Goal: Transaction & Acquisition: Purchase product/service

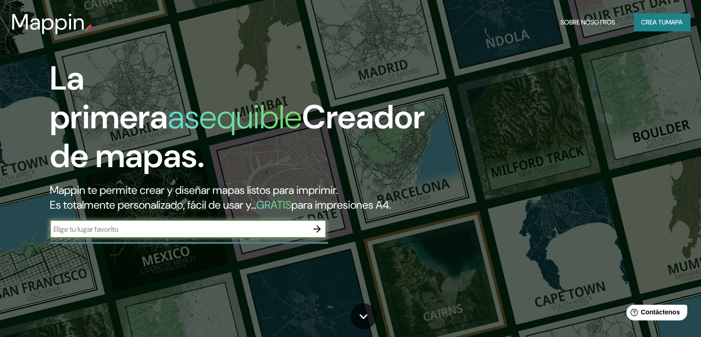
paste input "-16.4006724966, -71.5369347966"
type input "-16.4006724966, -71.5369347966"
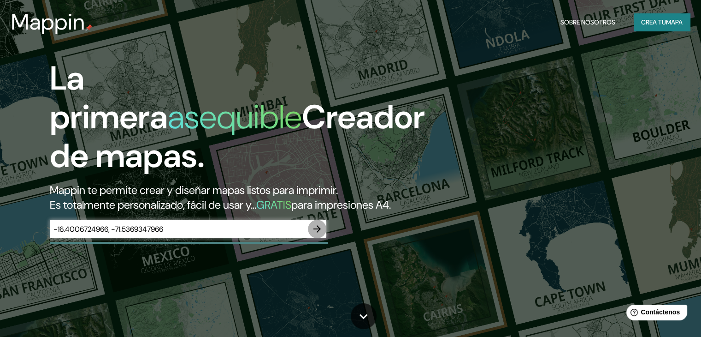
click at [316, 234] on icon "button" at bounding box center [317, 228] width 11 height 11
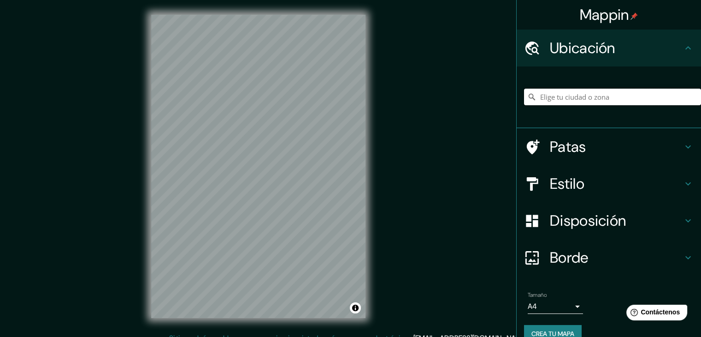
click at [580, 95] on input "Elige tu ciudad o zona" at bounding box center [612, 97] width 177 height 17
paste input "-16.4006724966, -71.5369347966"
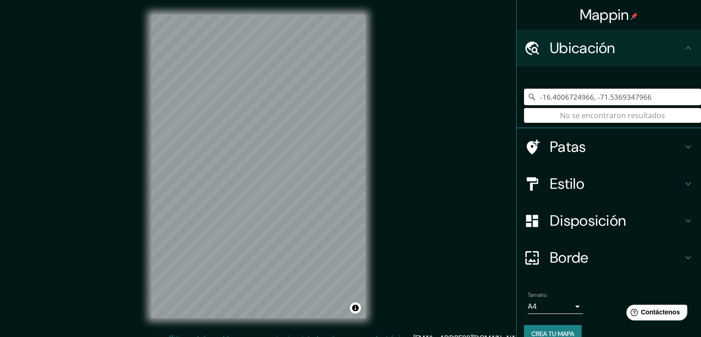
type input "-16.4006724966, -71.5369347966"
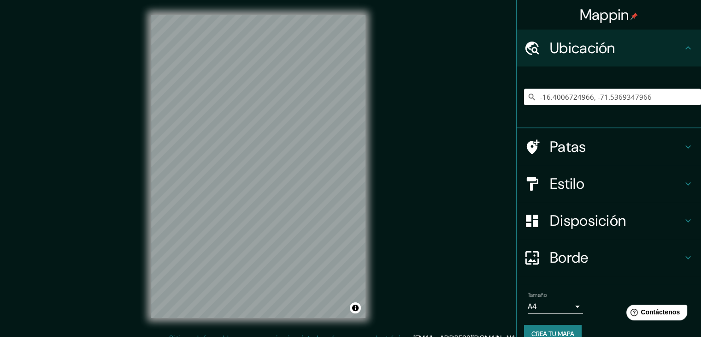
click at [654, 17] on div "Mappin" at bounding box center [609, 15] width 184 height 30
click at [634, 43] on h4 "Ubicación" at bounding box center [616, 48] width 133 height 18
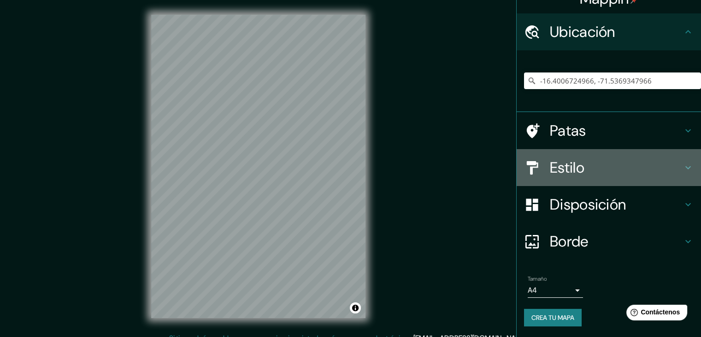
click at [576, 168] on font "Estilo" at bounding box center [567, 167] width 35 height 19
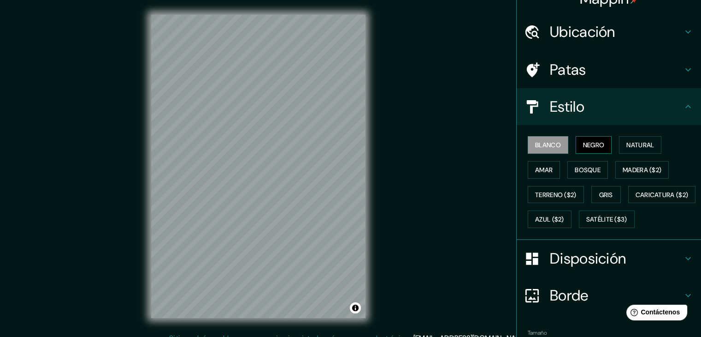
click at [589, 144] on font "Negro" at bounding box center [594, 145] width 22 height 8
click at [630, 145] on font "Natural" at bounding box center [641, 145] width 28 height 8
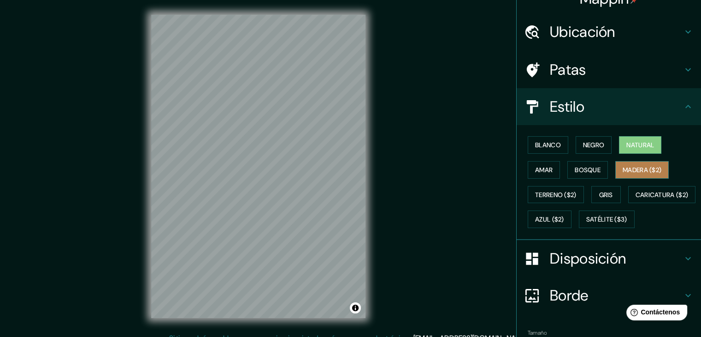
click at [642, 166] on font "Madera ($2)" at bounding box center [642, 170] width 39 height 8
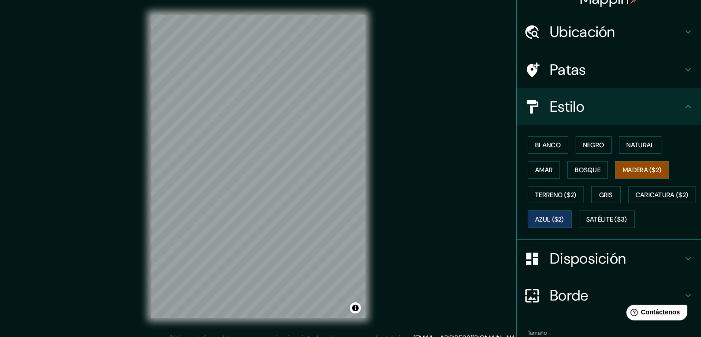
click at [564, 220] on font "Azul ($2)" at bounding box center [549, 219] width 29 height 8
click at [586, 225] on font "Satélite ($3)" at bounding box center [606, 219] width 41 height 12
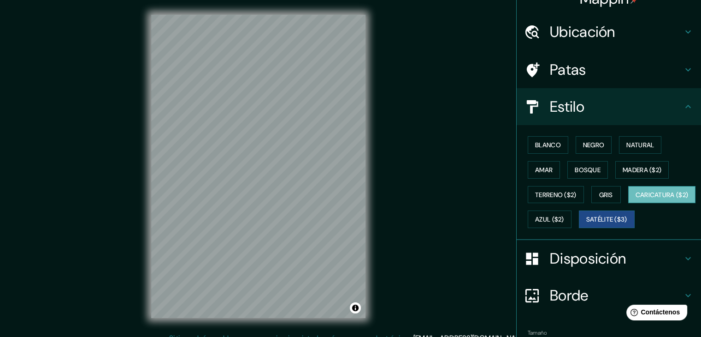
click at [636, 199] on font "Caricatura ($2)" at bounding box center [662, 194] width 53 height 8
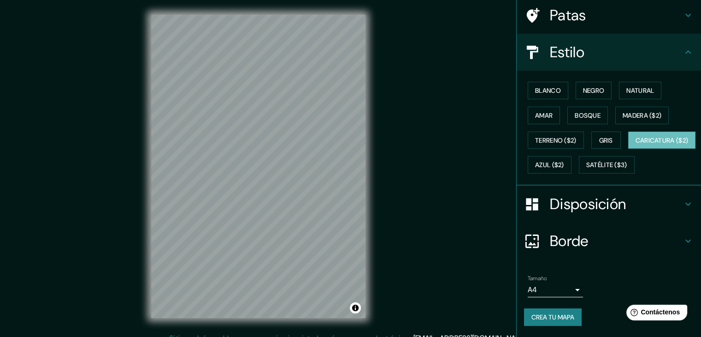
click at [647, 244] on h4 "Borde" at bounding box center [616, 240] width 133 height 18
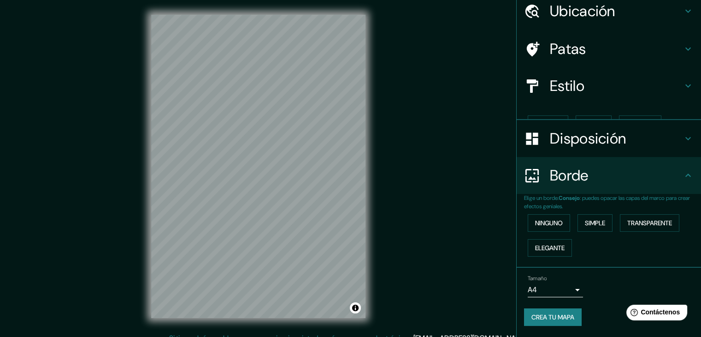
scroll to position [21, 0]
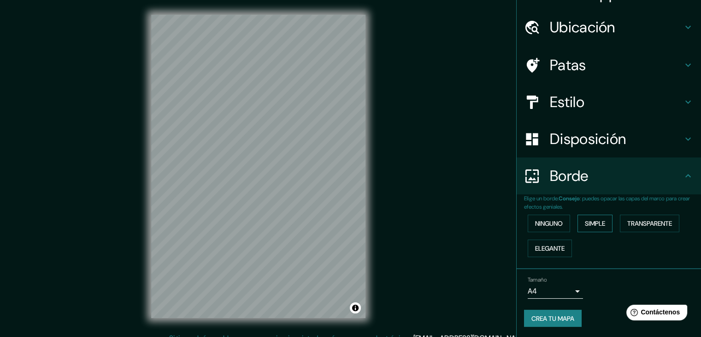
click at [586, 220] on font "Simple" at bounding box center [595, 223] width 20 height 8
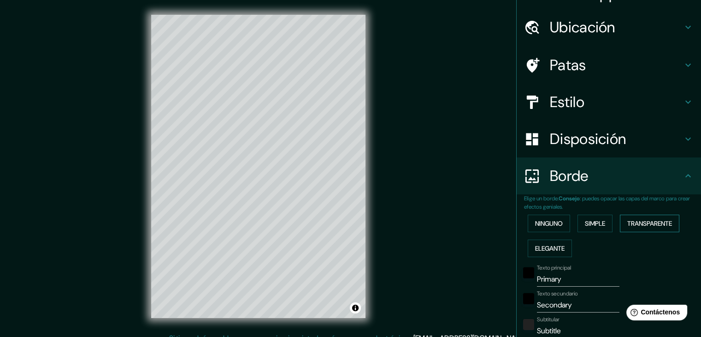
click at [630, 219] on font "Transparente" at bounding box center [649, 223] width 45 height 8
click at [553, 246] on font "Elegante" at bounding box center [550, 248] width 30 height 8
click at [545, 222] on font "Ninguno" at bounding box center [549, 223] width 28 height 8
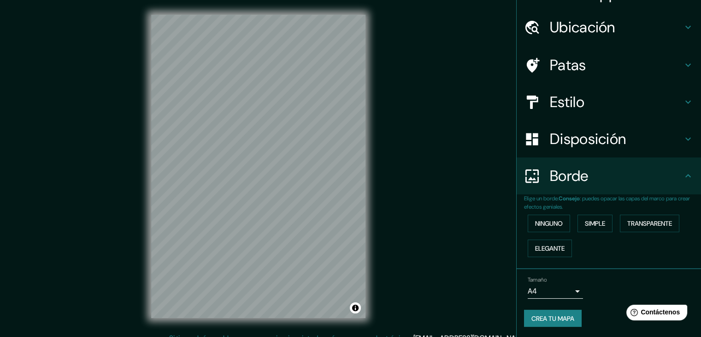
click at [629, 170] on h4 "Borde" at bounding box center [616, 175] width 133 height 18
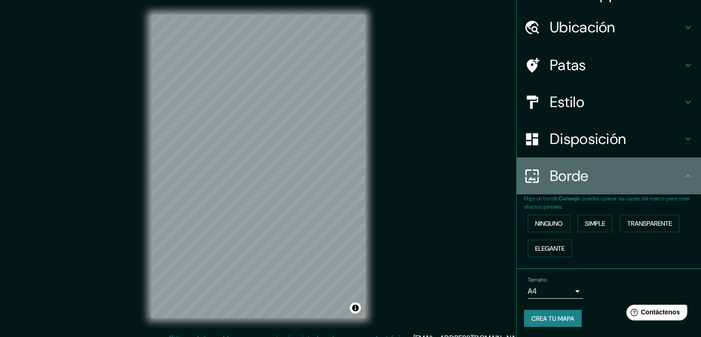
click at [599, 175] on h4 "Borde" at bounding box center [616, 175] width 133 height 18
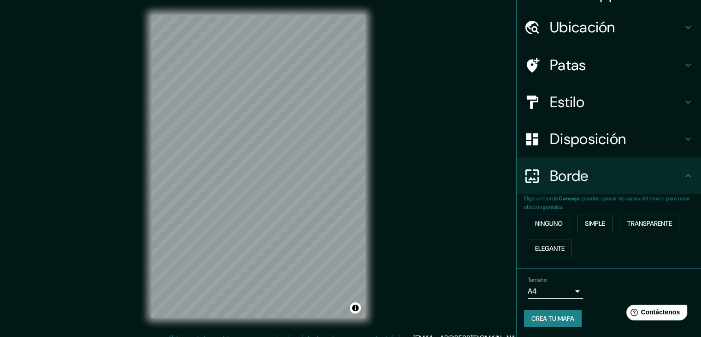
scroll to position [11, 0]
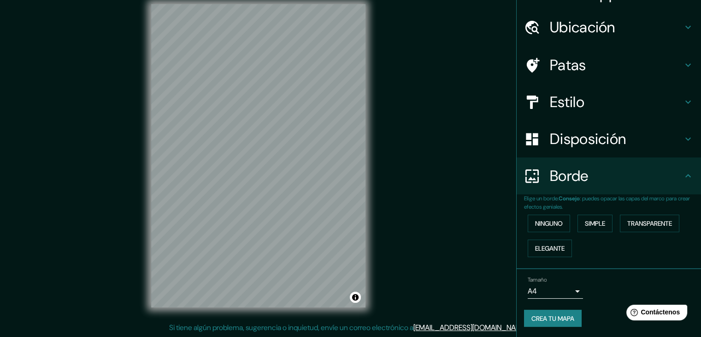
click at [568, 288] on body "Mappin Ubicación -16.4006724966, -71.5369347966 No se encontraron resultados Pa…" at bounding box center [350, 157] width 701 height 337
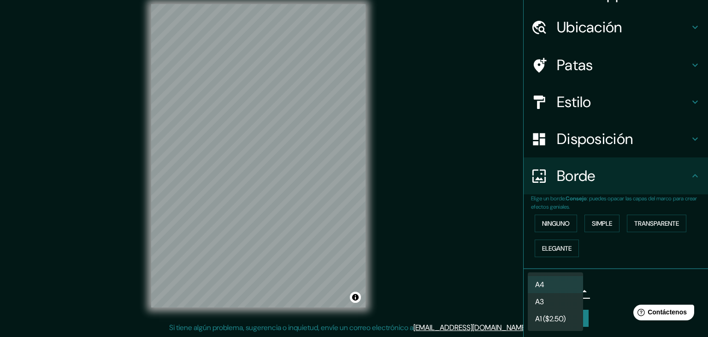
click at [618, 273] on div at bounding box center [354, 168] width 708 height 337
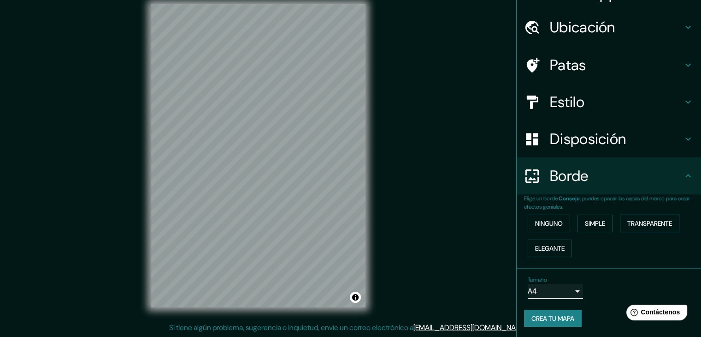
scroll to position [0, 0]
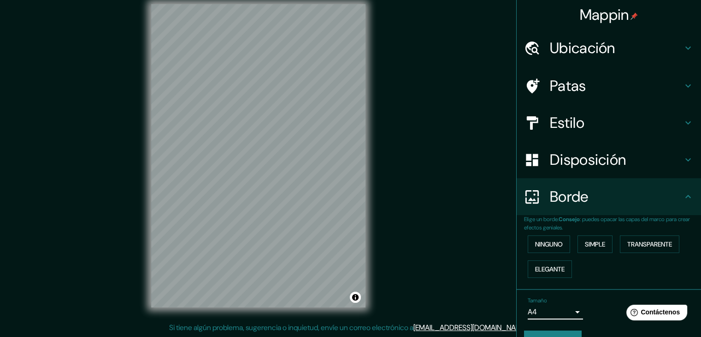
click at [600, 48] on font "Ubicación" at bounding box center [582, 47] width 65 height 19
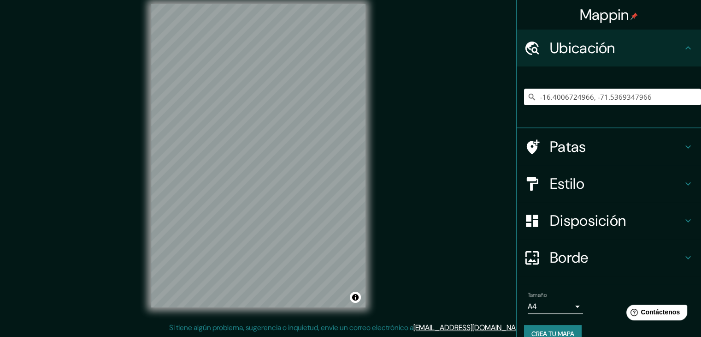
click at [600, 48] on font "Ubicación" at bounding box center [582, 47] width 65 height 19
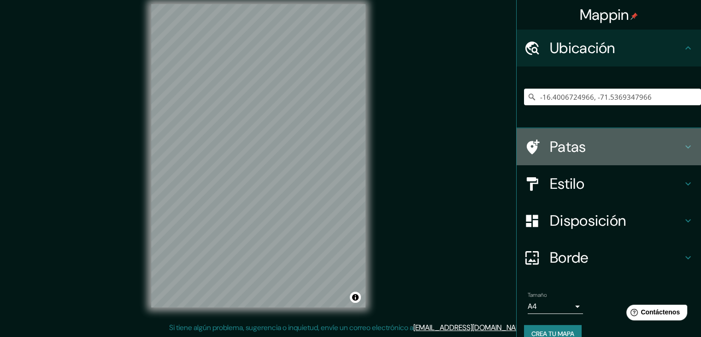
click at [631, 148] on h4 "Patas" at bounding box center [616, 146] width 133 height 18
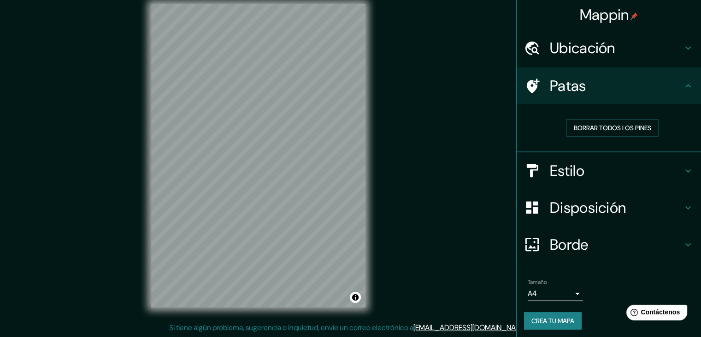
click at [636, 85] on h4 "Patas" at bounding box center [616, 86] width 133 height 18
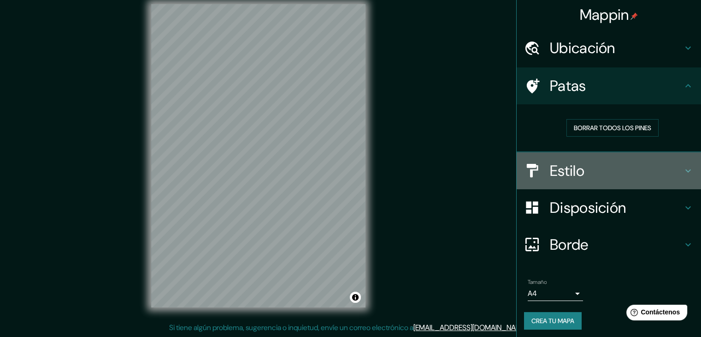
click at [599, 183] on div "Estilo" at bounding box center [609, 170] width 184 height 37
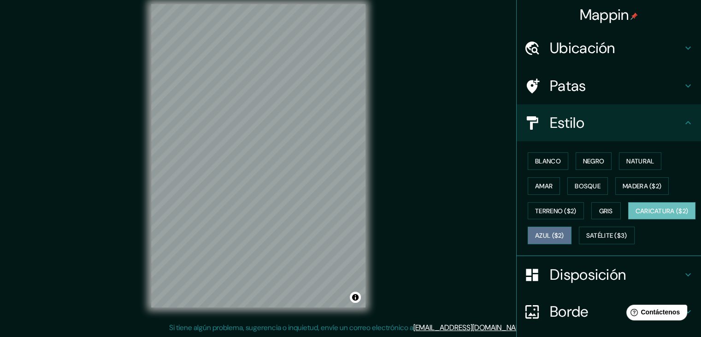
click at [564, 232] on font "Azul ($2)" at bounding box center [549, 235] width 29 height 8
click at [636, 215] on font "Caricatura ($2)" at bounding box center [662, 211] width 53 height 8
click at [586, 241] on font "Satélite ($3)" at bounding box center [606, 235] width 41 height 12
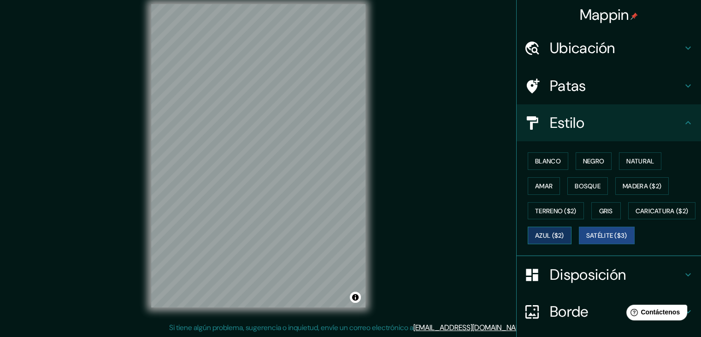
click at [564, 231] on font "Azul ($2)" at bounding box center [549, 235] width 29 height 8
click at [540, 161] on font "Blanco" at bounding box center [548, 161] width 26 height 8
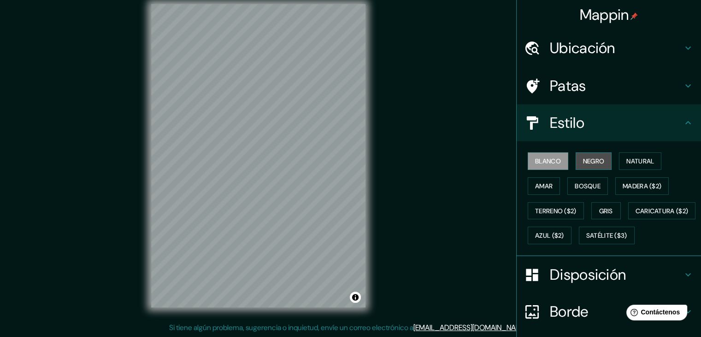
click at [583, 161] on font "Negro" at bounding box center [594, 161] width 22 height 8
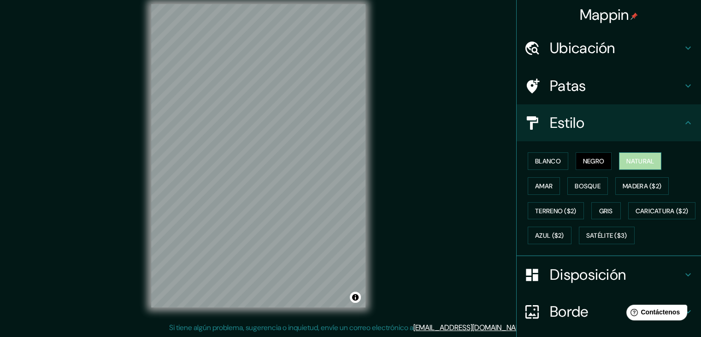
click at [633, 160] on font "Natural" at bounding box center [641, 161] width 28 height 8
click at [547, 188] on button "Amar" at bounding box center [544, 186] width 32 height 18
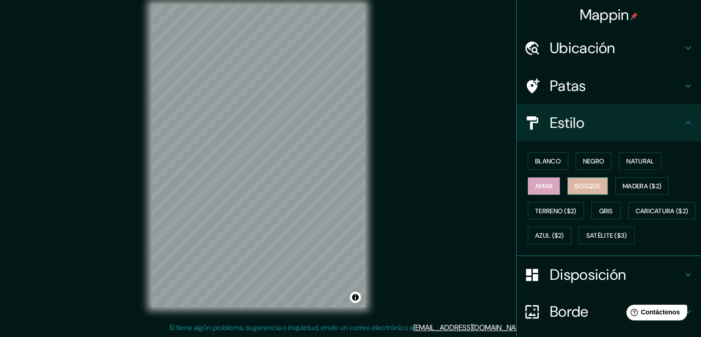
click at [568, 184] on button "Bosque" at bounding box center [588, 186] width 41 height 18
click at [644, 188] on font "Madera ($2)" at bounding box center [642, 186] width 39 height 8
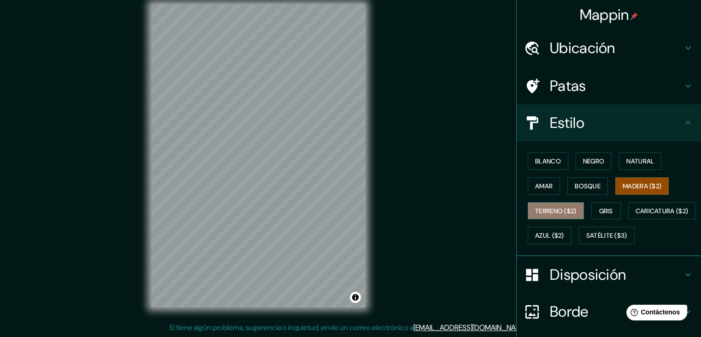
click at [561, 207] on font "Terreno ($2)" at bounding box center [555, 211] width 41 height 8
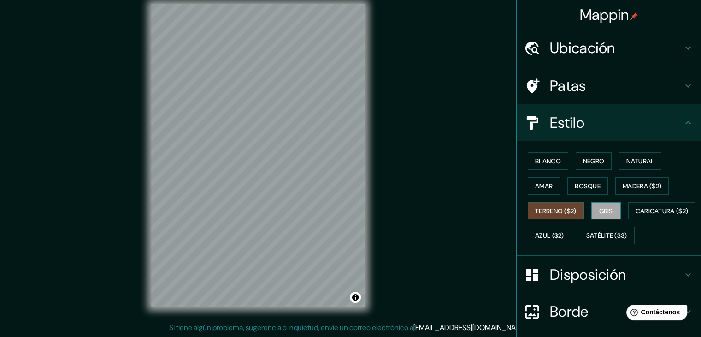
click at [592, 202] on button "Gris" at bounding box center [607, 211] width 30 height 18
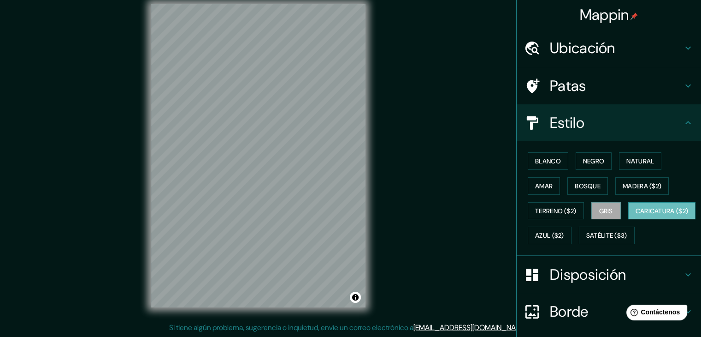
click at [636, 215] on font "Caricatura ($2)" at bounding box center [662, 211] width 53 height 8
click at [564, 231] on font "Azul ($2)" at bounding box center [549, 235] width 29 height 8
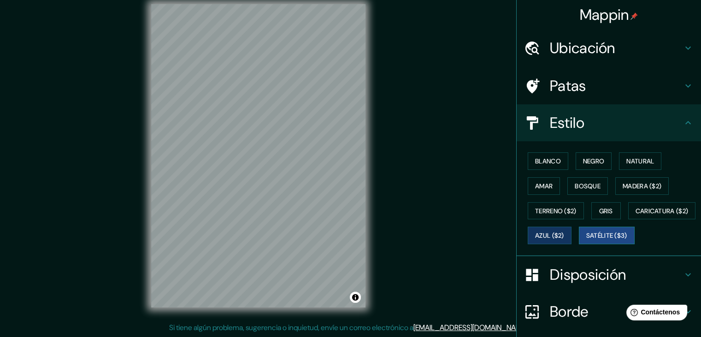
click at [586, 240] on font "Satélite ($3)" at bounding box center [606, 235] width 41 height 8
click at [564, 231] on font "Azul ($2)" at bounding box center [549, 235] width 29 height 8
